Goal: Find specific page/section: Find specific page/section

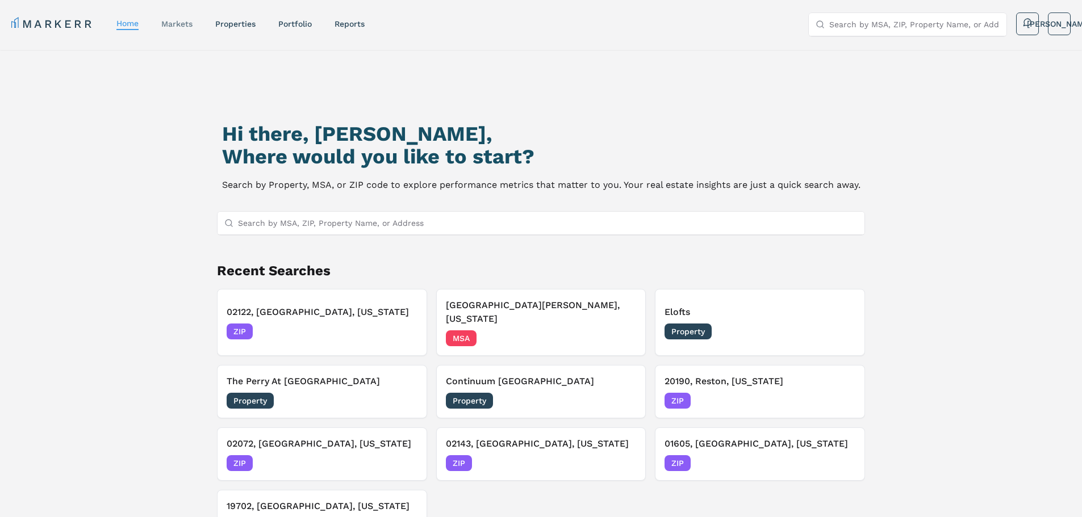
click at [186, 24] on link "markets" at bounding box center [176, 23] width 31 height 9
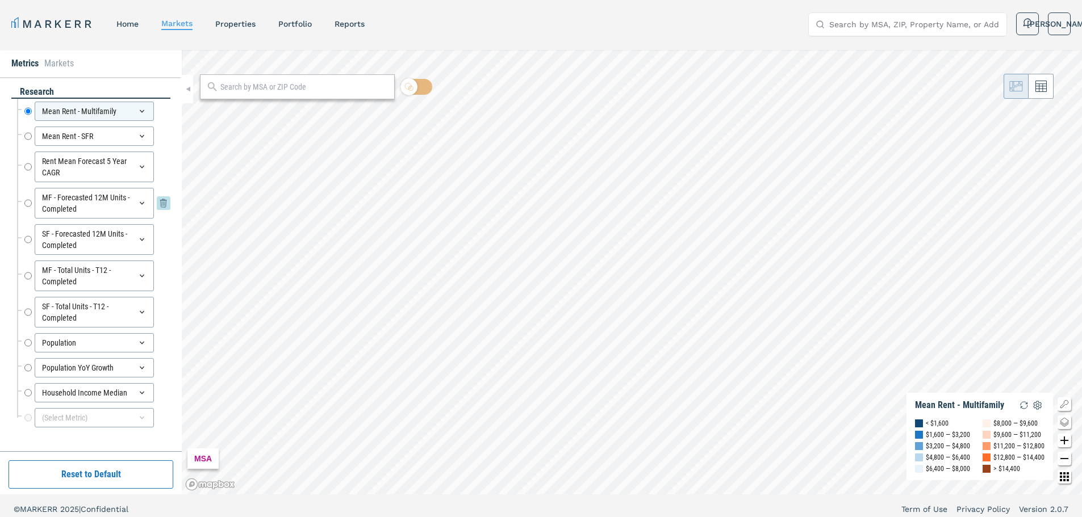
click at [25, 204] on input "MF - Forecasted 12M Units - Completed" at bounding box center [27, 203] width 7 height 31
radio input "false"
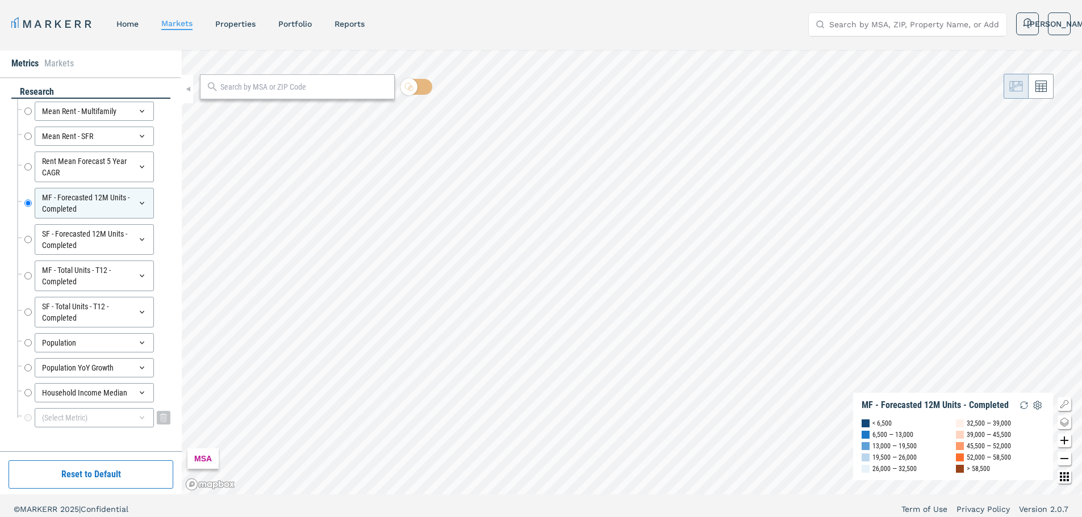
click at [119, 417] on div "(Select Metric)" at bounding box center [94, 417] width 119 height 19
click at [117, 416] on div "(Select Metric)" at bounding box center [94, 417] width 119 height 19
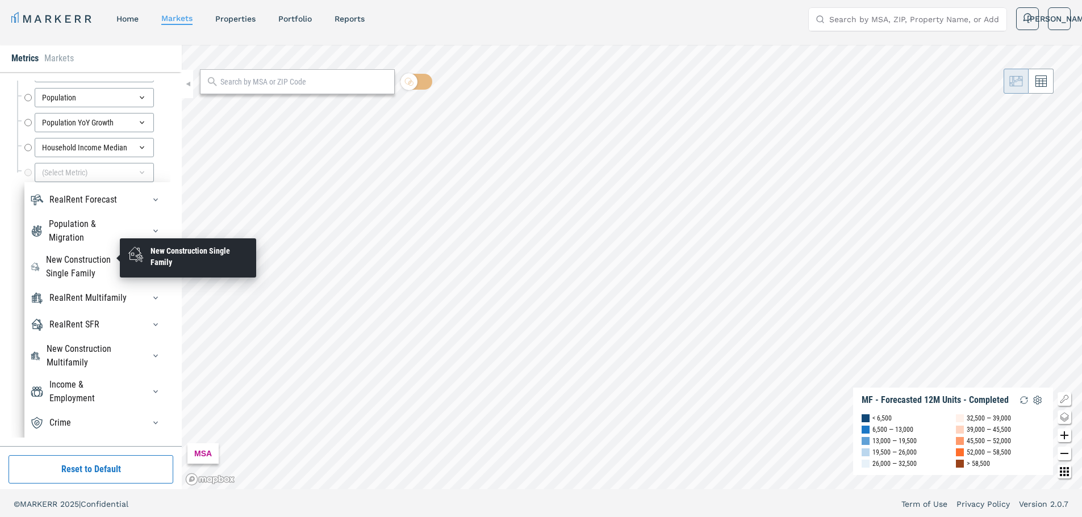
scroll to position [7, 0]
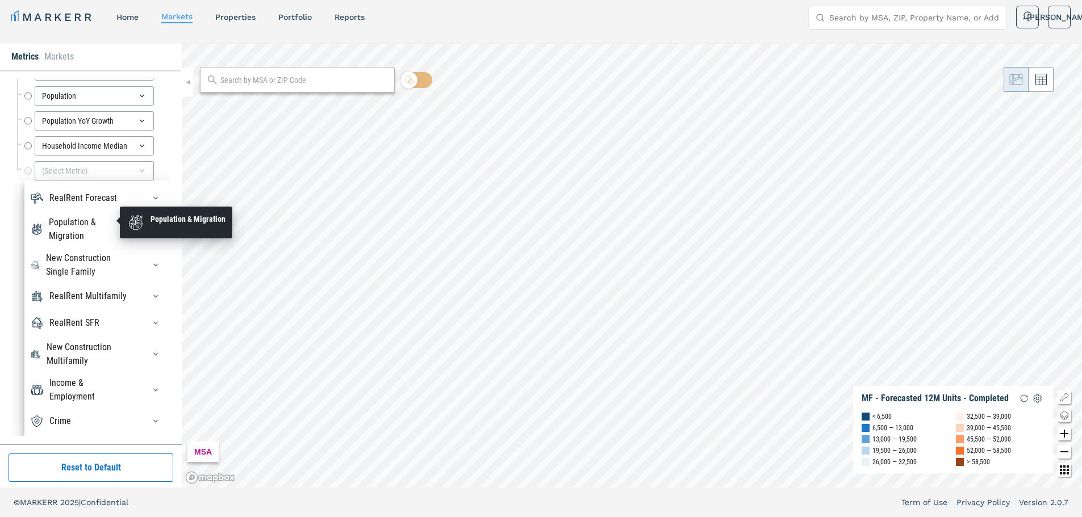
click at [99, 230] on div "Population & Migration" at bounding box center [90, 229] width 82 height 27
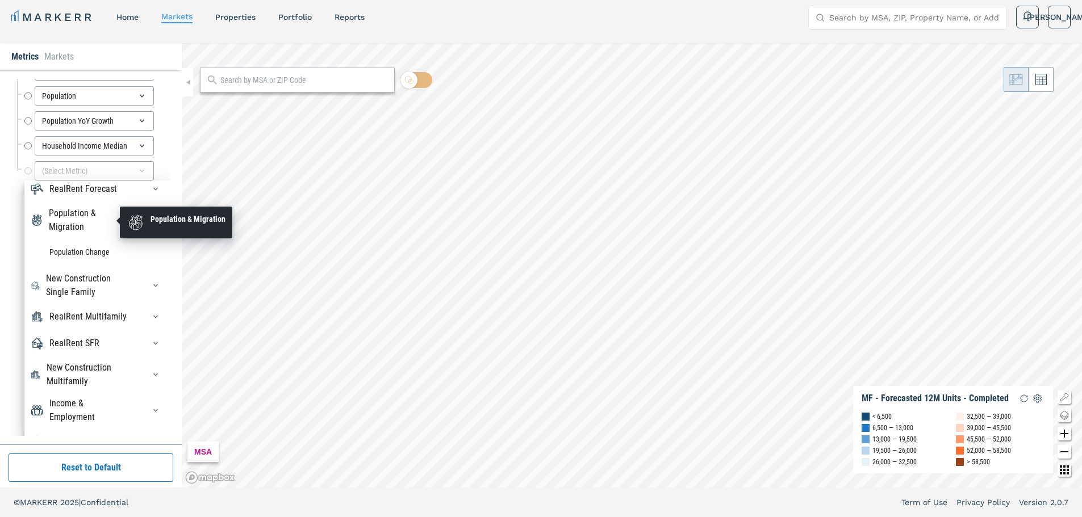
click at [99, 230] on div "Population & Migration" at bounding box center [90, 220] width 82 height 27
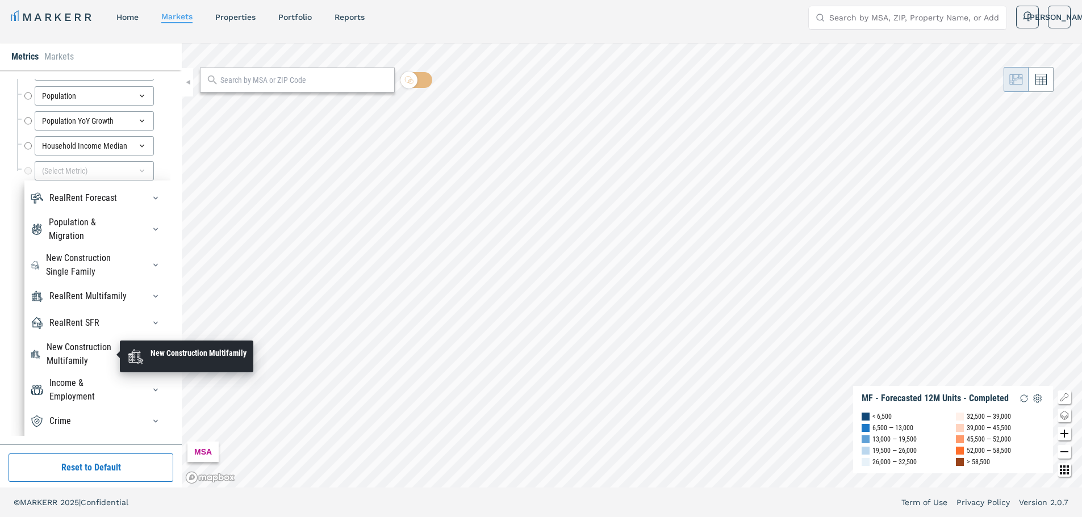
click at [106, 359] on div "New Construction Multifamily" at bounding box center [89, 354] width 84 height 27
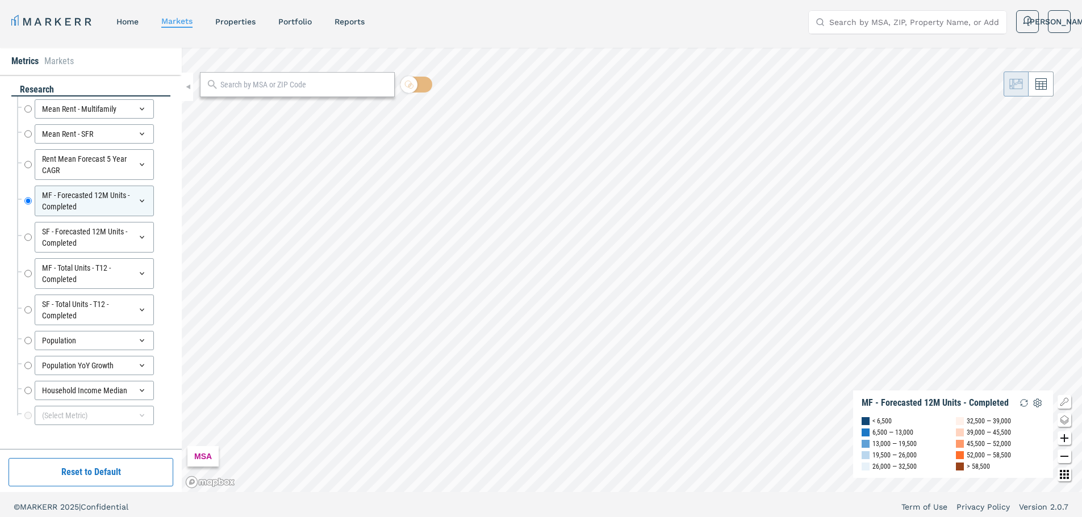
scroll to position [0, 0]
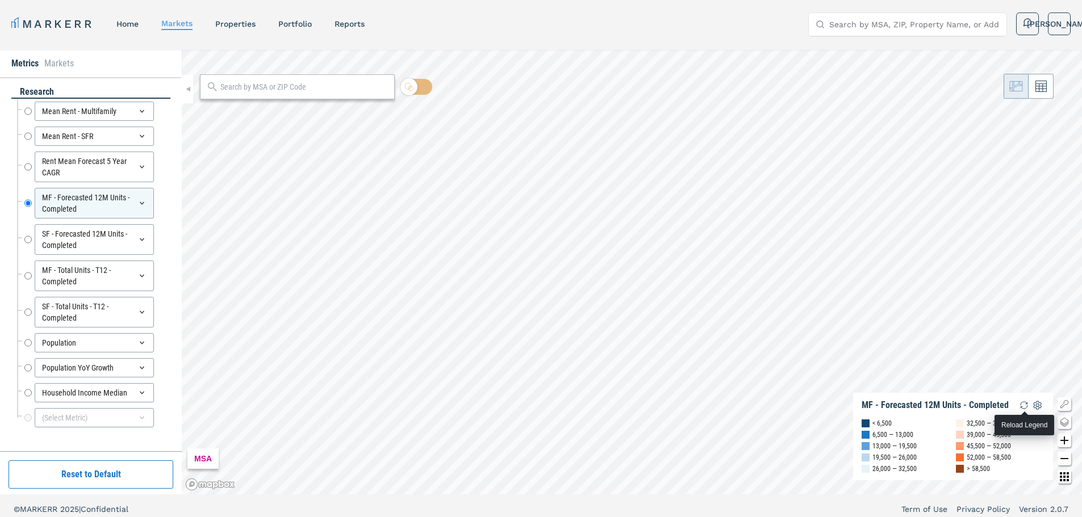
click at [1022, 405] on img "button" at bounding box center [1024, 406] width 14 height 14
click at [1025, 404] on img "button" at bounding box center [1024, 406] width 14 height 14
click at [1022, 404] on img "button" at bounding box center [1024, 406] width 14 height 14
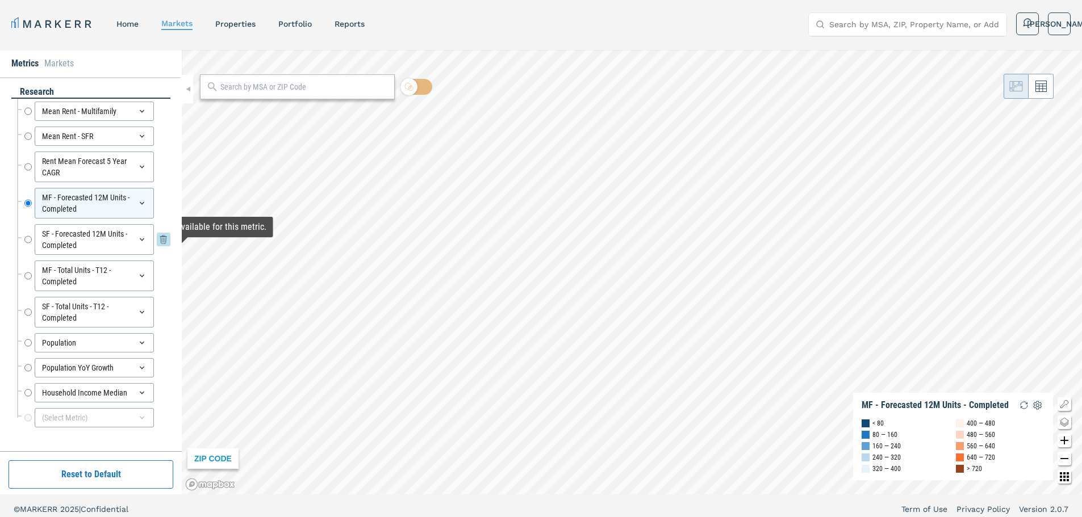
click at [30, 240] on input "SF - Forecasted 12M Units - Completed" at bounding box center [27, 239] width 7 height 31
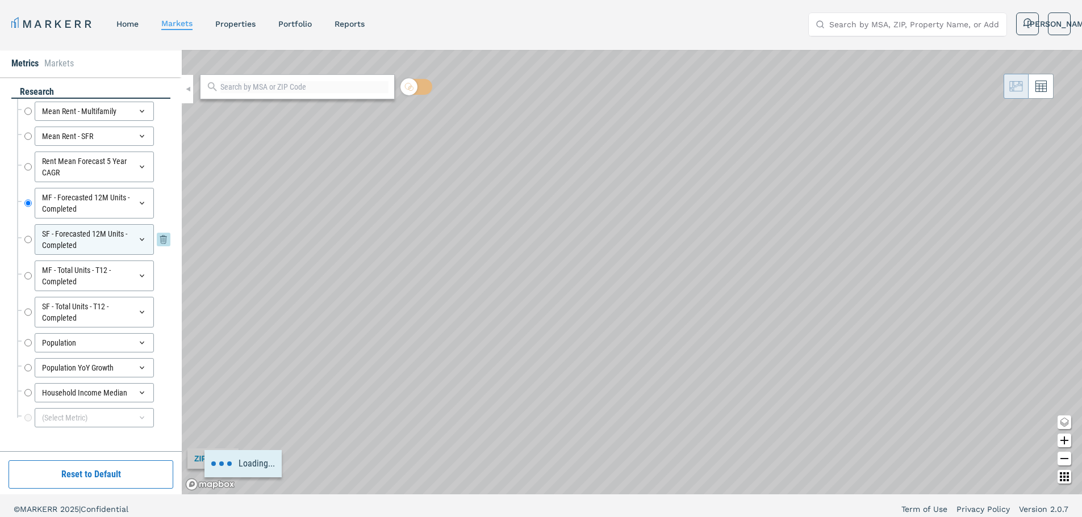
radio input "false"
radio input "true"
